Goal: Task Accomplishment & Management: Use online tool/utility

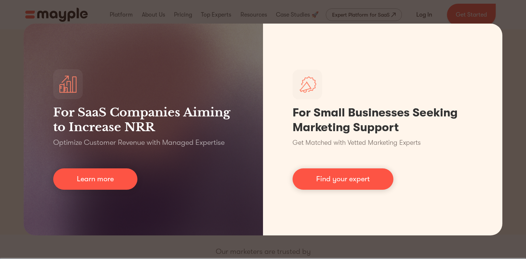
click at [511, 60] on div "For SaaS Companies Aiming to Increase NRR Optimize Customer Revenue with Manage…" at bounding box center [263, 129] width 526 height 259
click at [491, 14] on div "For SaaS Companies Aiming to Increase NRR Optimize Customer Revenue with Manage…" at bounding box center [263, 129] width 526 height 259
click at [512, 16] on div "For SaaS Companies Aiming to Increase NRR Optimize Customer Revenue with Manage…" at bounding box center [263, 129] width 526 height 259
click at [206, 4] on div "For SaaS Companies Aiming to Increase NRR Optimize Customer Revenue with Manage…" at bounding box center [263, 129] width 526 height 259
click at [68, 9] on div "For SaaS Companies Aiming to Increase NRR Optimize Customer Revenue with Manage…" at bounding box center [263, 129] width 526 height 259
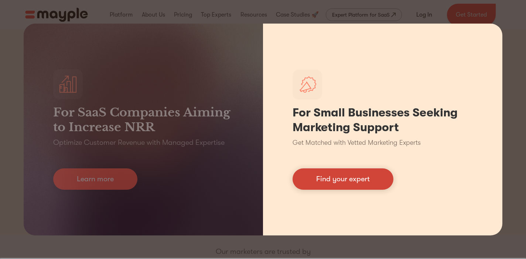
click at [348, 183] on link "Find your expert" at bounding box center [342, 179] width 101 height 21
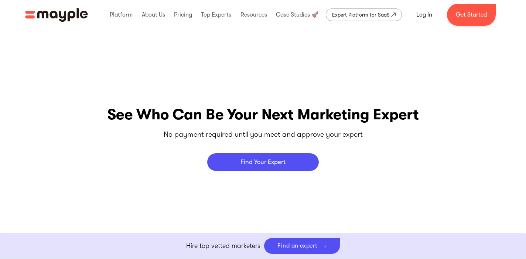
scroll to position [3024, 0]
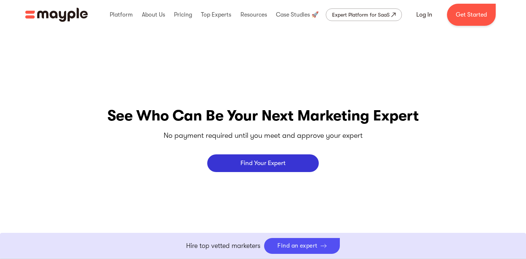
click at [278, 159] on link "Find Your Expert" at bounding box center [262, 164] width 111 height 18
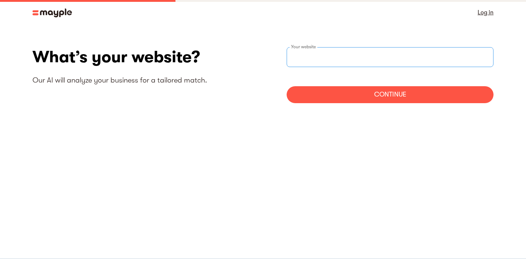
click at [333, 59] on input "websiteStep" at bounding box center [389, 57] width 207 height 20
type input "https://cars24.com"
click at [355, 89] on div "Continue" at bounding box center [389, 94] width 207 height 17
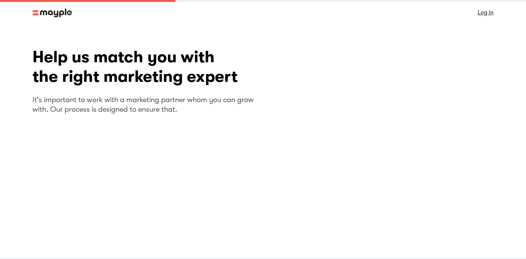
click at [61, 12] on img at bounding box center [51, 12] width 39 height 9
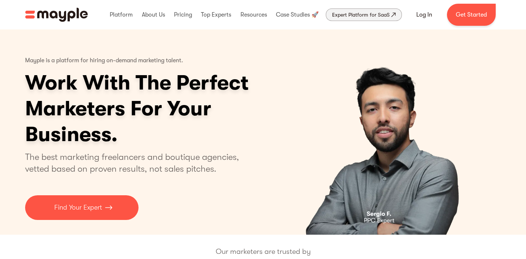
click at [344, 10] on link "Expert Platform for SaaS" at bounding box center [364, 14] width 76 height 13
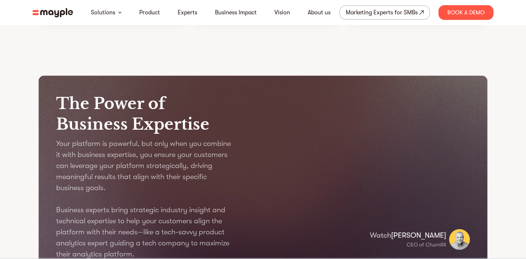
scroll to position [758, 0]
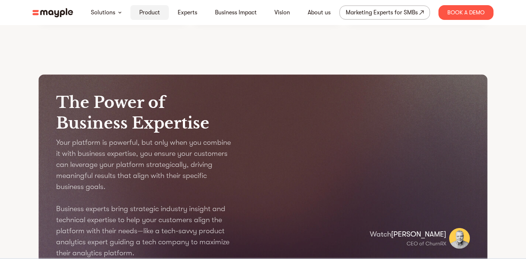
click at [155, 17] on link "Product" at bounding box center [149, 12] width 21 height 9
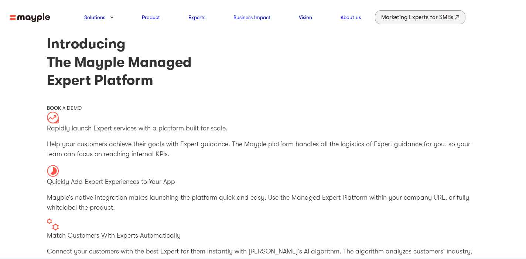
click at [394, 21] on div "Marketing Experts for SMBs" at bounding box center [417, 17] width 72 height 10
